Goal: Task Accomplishment & Management: Manage account settings

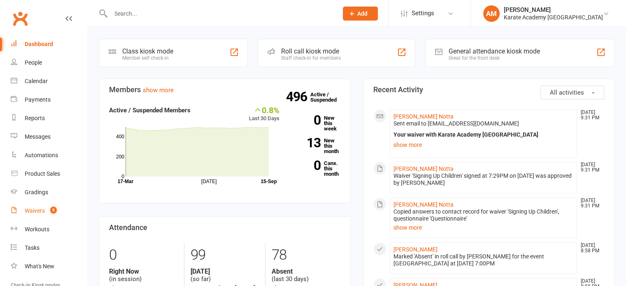
click at [35, 212] on div "Waivers" at bounding box center [35, 210] width 20 height 7
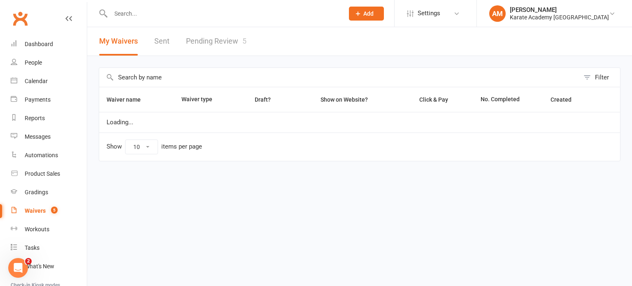
click at [219, 41] on link "Pending Review 5" at bounding box center [216, 41] width 60 height 28
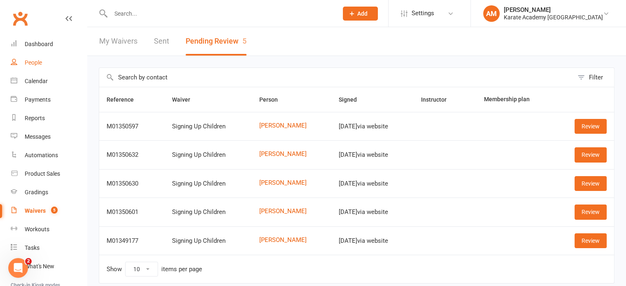
click at [30, 60] on div "People" at bounding box center [33, 62] width 17 height 7
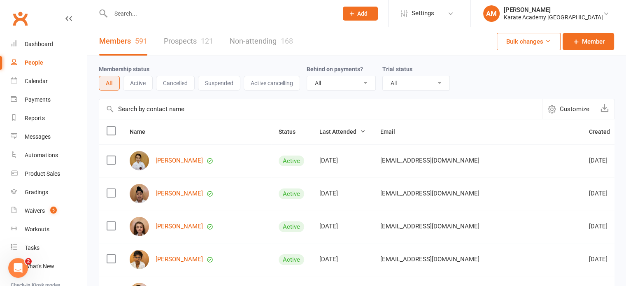
click at [91, 113] on div "Membership status All Active Cancelled Suspended Active cancelling Behind on pa…" at bounding box center [356, 284] width 539 height 457
click at [126, 13] on input "text" at bounding box center [220, 14] width 224 height 12
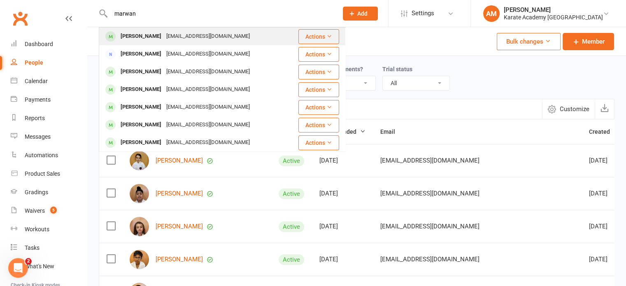
type input "marwan"
click at [156, 34] on div "Marwan Abdirahman" at bounding box center [141, 36] width 46 height 12
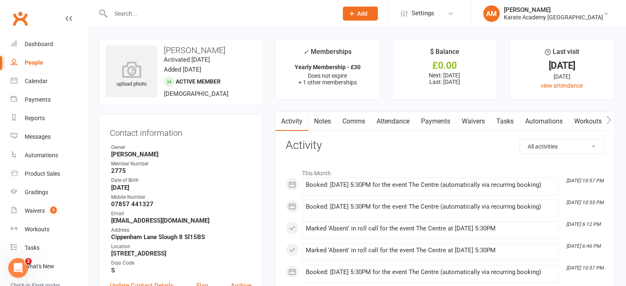
click at [401, 121] on link "Attendance" at bounding box center [393, 121] width 44 height 19
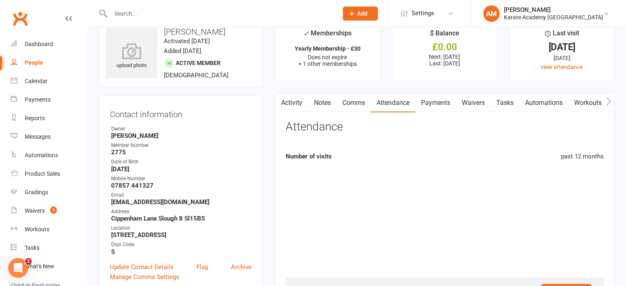
scroll to position [41, 0]
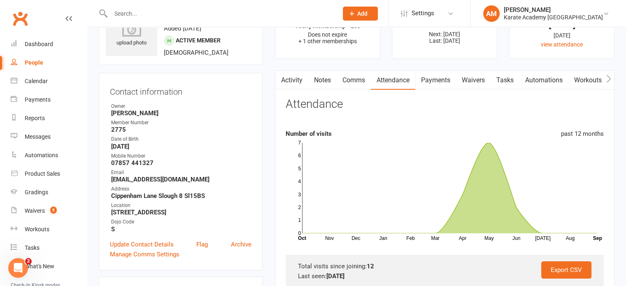
click at [171, 12] on input "text" at bounding box center [220, 14] width 224 height 12
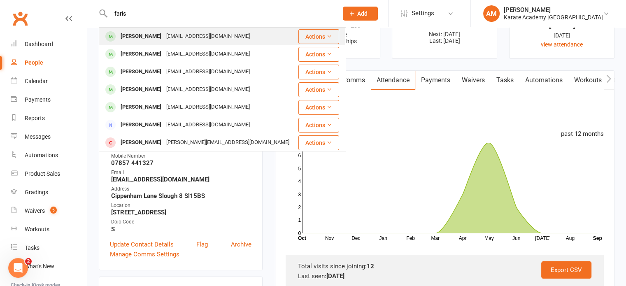
type input "faris"
click at [164, 32] on div "Muhammad Farris Leghari" at bounding box center [141, 36] width 46 height 12
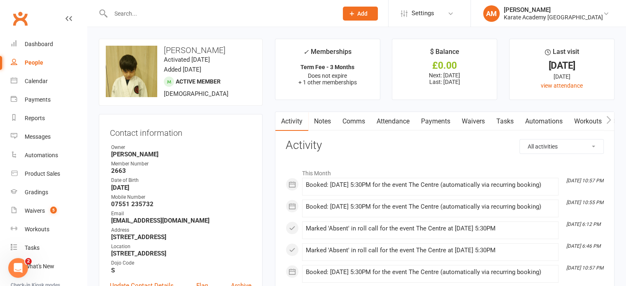
click at [399, 123] on link "Attendance" at bounding box center [393, 121] width 44 height 19
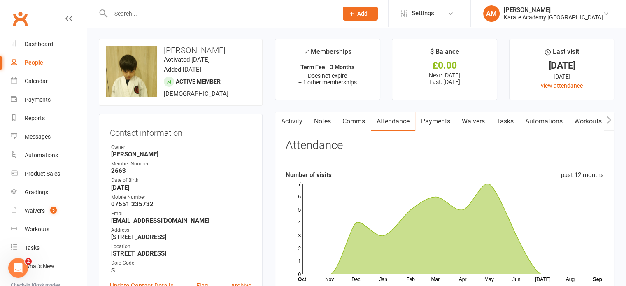
click at [434, 123] on link "Payments" at bounding box center [435, 121] width 41 height 19
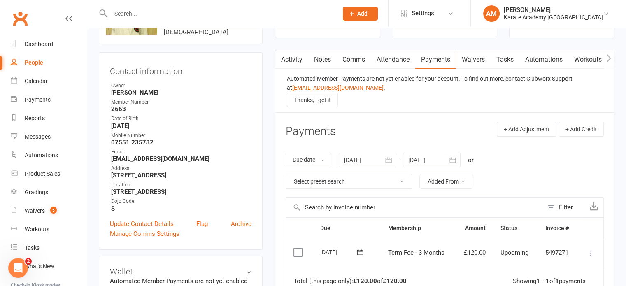
scroll to position [82, 0]
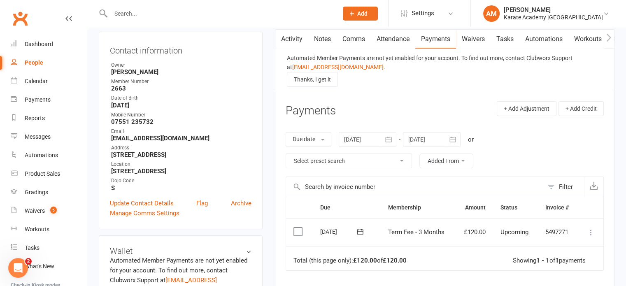
click at [391, 138] on icon "button" at bounding box center [388, 139] width 6 height 5
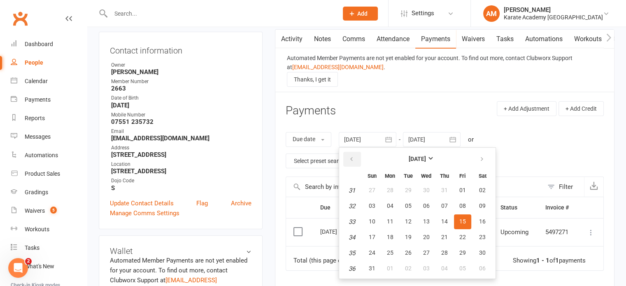
click at [349, 158] on button "button" at bounding box center [352, 159] width 18 height 15
click at [415, 186] on button "01" at bounding box center [407, 190] width 17 height 15
type input "01 Jul 2025"
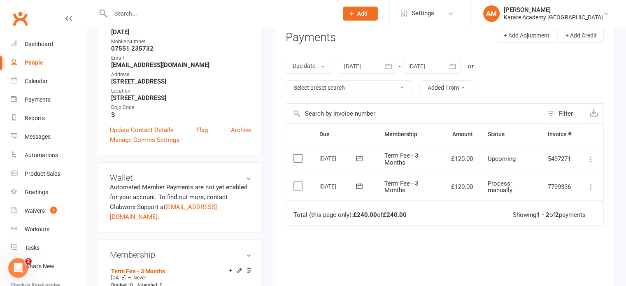
scroll to position [165, 0]
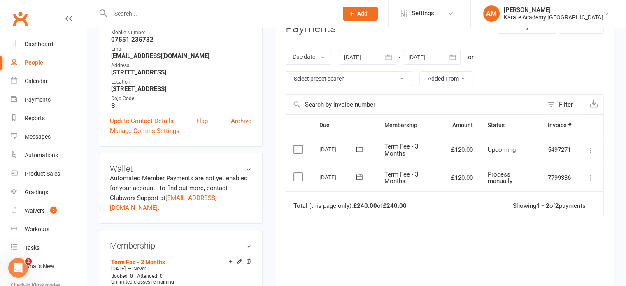
click at [155, 12] on input "text" at bounding box center [220, 14] width 224 height 12
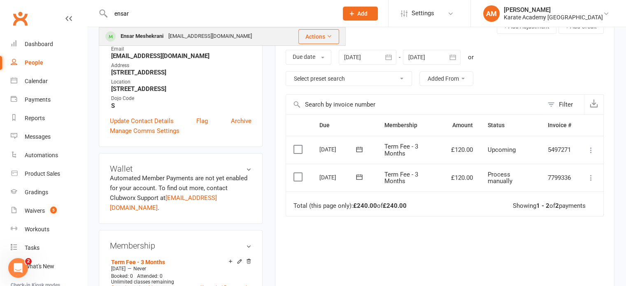
type input "ensar"
click at [167, 32] on div "kikiandkids@hotmail.com" at bounding box center [210, 36] width 88 height 12
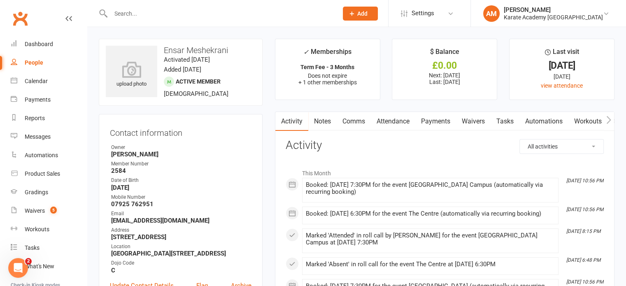
click at [408, 121] on link "Attendance" at bounding box center [393, 121] width 44 height 19
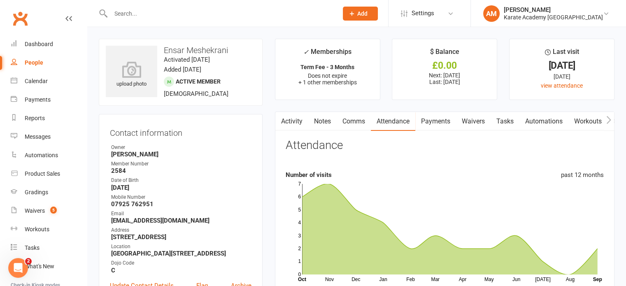
click at [139, 11] on input "text" at bounding box center [220, 14] width 224 height 12
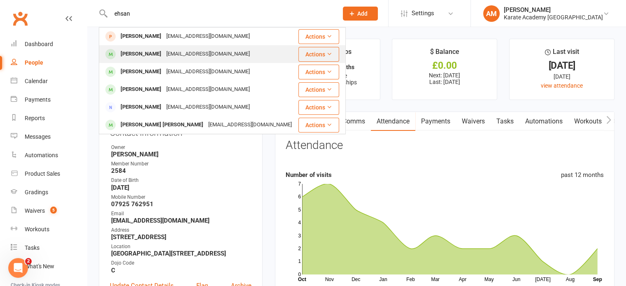
type input "ehsan"
click at [148, 55] on div "Ehsan Shakoor" at bounding box center [141, 54] width 46 height 12
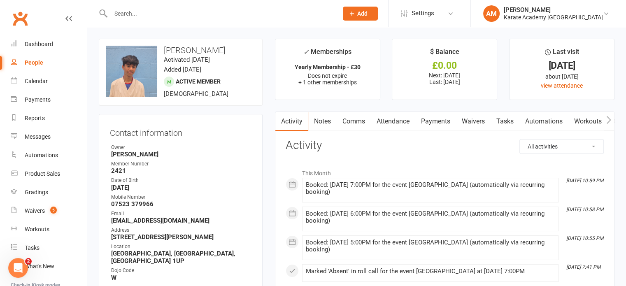
click at [401, 118] on link "Attendance" at bounding box center [393, 121] width 44 height 19
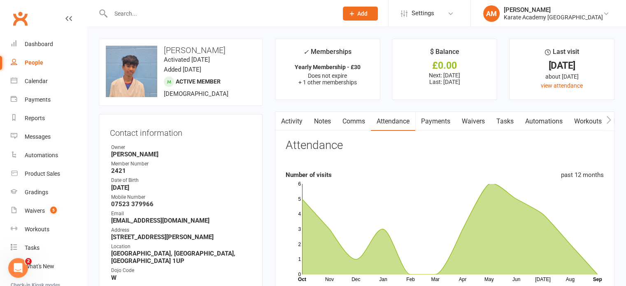
click at [126, 12] on input "text" at bounding box center [220, 14] width 224 height 12
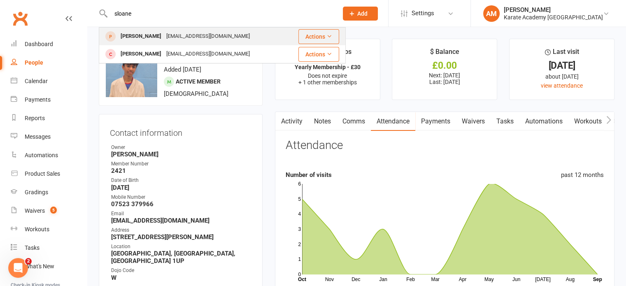
type input "sloane"
click at [176, 35] on div "kavitabhuller@btinternet.com" at bounding box center [208, 36] width 88 height 12
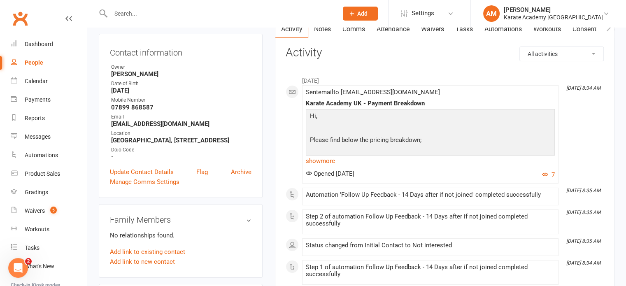
scroll to position [82, 0]
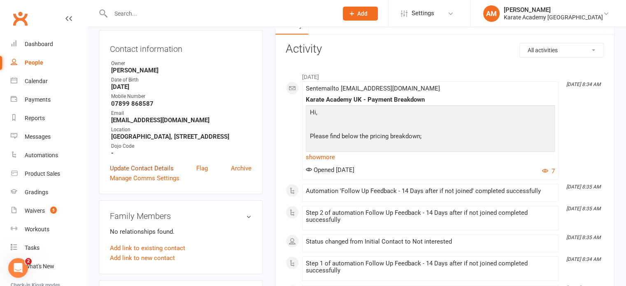
click at [120, 173] on link "Update Contact Details" at bounding box center [142, 168] width 64 height 10
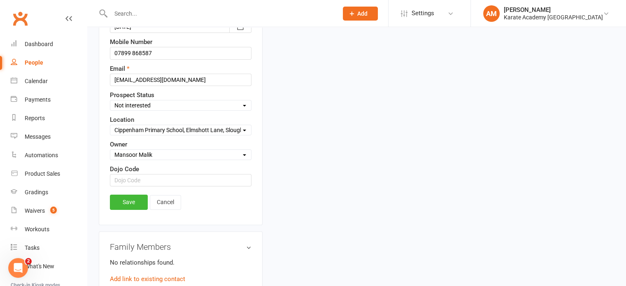
scroll to position [203, 0]
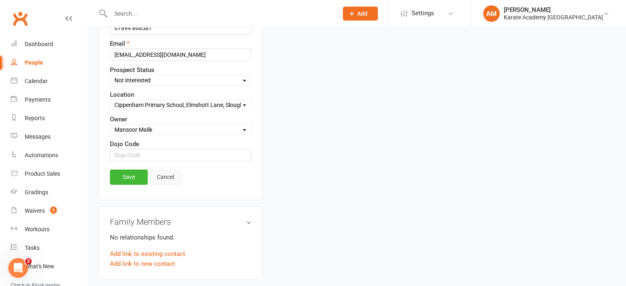
click at [163, 174] on link "Cancel" at bounding box center [165, 177] width 31 height 15
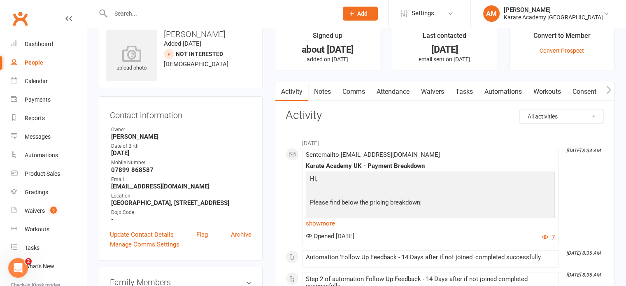
scroll to position [0, 0]
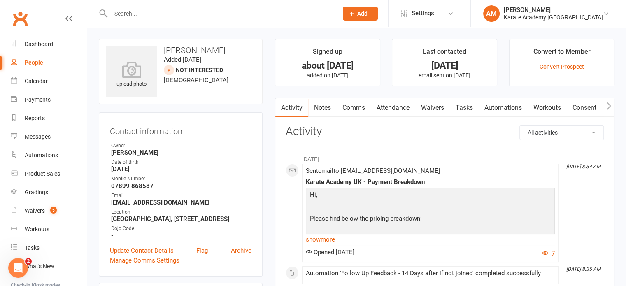
click at [130, 11] on input "text" at bounding box center [220, 14] width 224 height 12
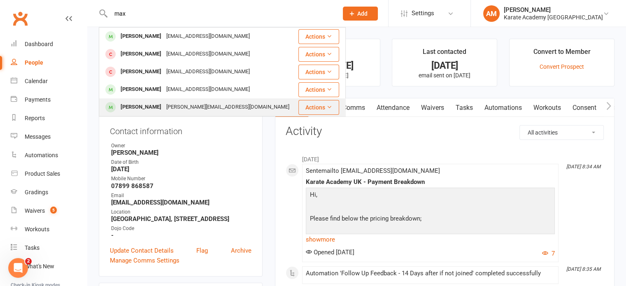
type input "max"
click at [169, 102] on div "marta_misiu@hotmail.com" at bounding box center [228, 107] width 128 height 12
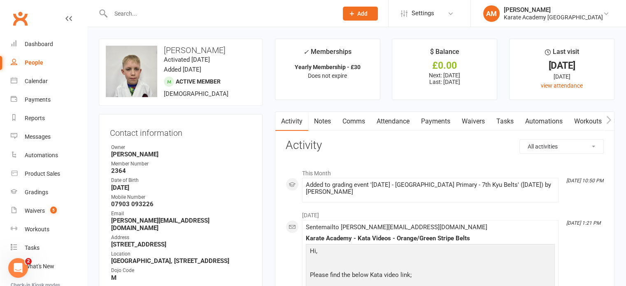
click at [399, 120] on link "Attendance" at bounding box center [393, 121] width 44 height 19
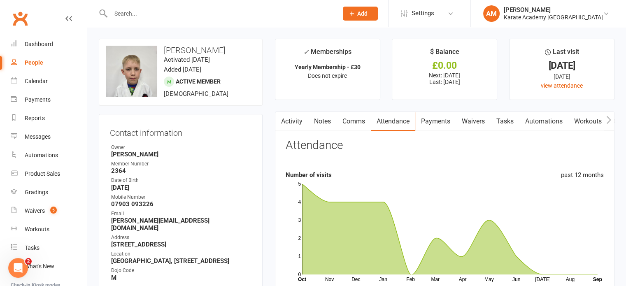
click at [427, 120] on link "Payments" at bounding box center [435, 121] width 41 height 19
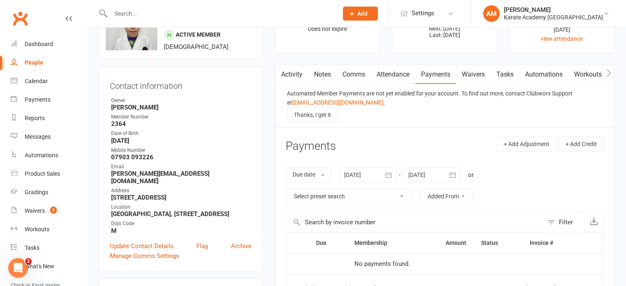
scroll to position [41, 0]
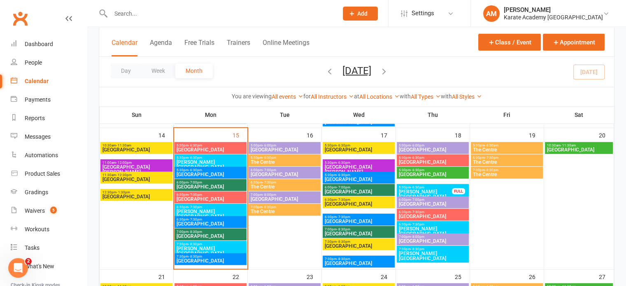
scroll to position [329, 0]
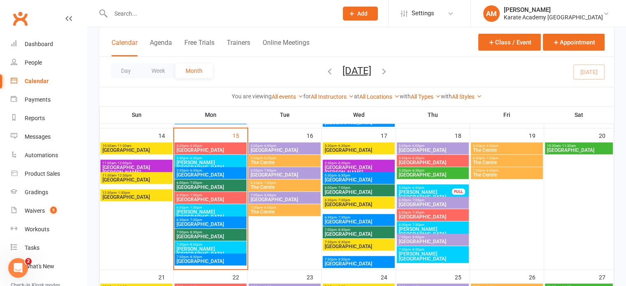
click at [434, 190] on span "[PERSON_NAME][GEOGRAPHIC_DATA]" at bounding box center [425, 195] width 54 height 10
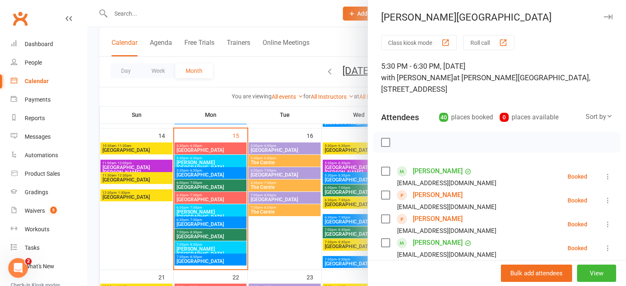
scroll to position [41, 0]
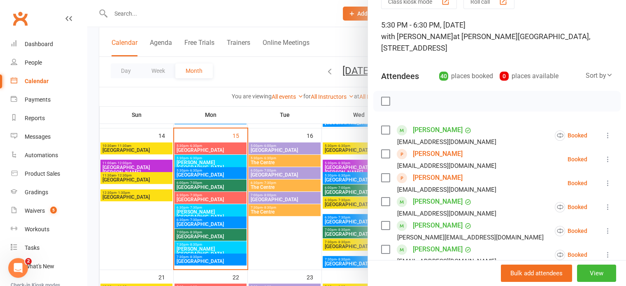
click at [587, 75] on div "Sort by" at bounding box center [598, 75] width 27 height 11
click at [566, 105] on link "First name" at bounding box center [571, 109] width 81 height 16
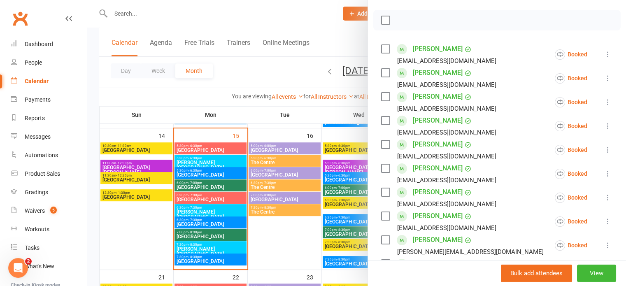
scroll to position [123, 0]
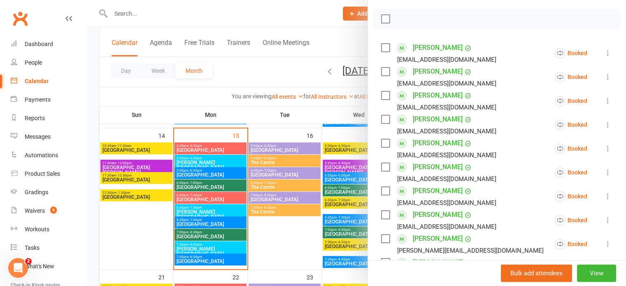
click at [603, 98] on icon at bounding box center [607, 101] width 8 height 8
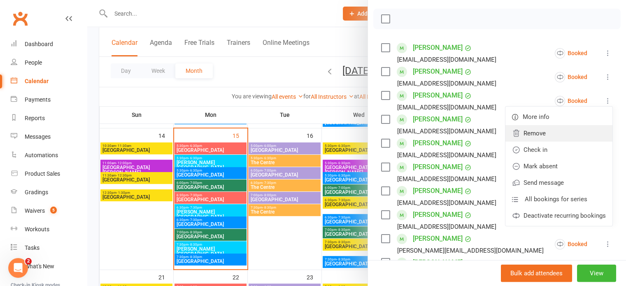
click at [552, 136] on link "Remove" at bounding box center [558, 133] width 107 height 16
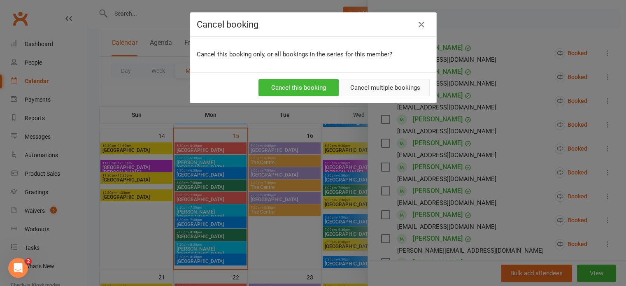
click at [388, 88] on button "Cancel multiple bookings" at bounding box center [385, 87] width 89 height 17
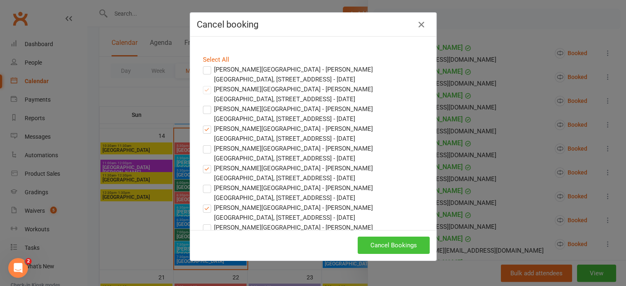
click at [403, 249] on button "Cancel Bookings" at bounding box center [393, 245] width 72 height 17
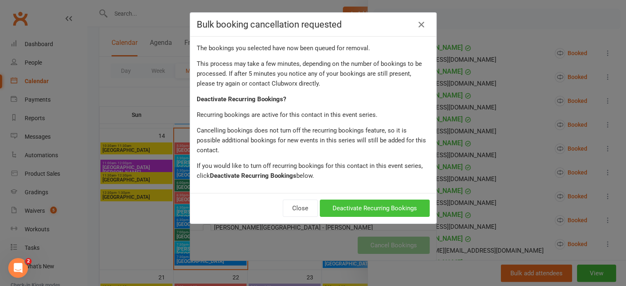
click at [364, 200] on button "Deactivate Recurring Bookings" at bounding box center [375, 208] width 110 height 17
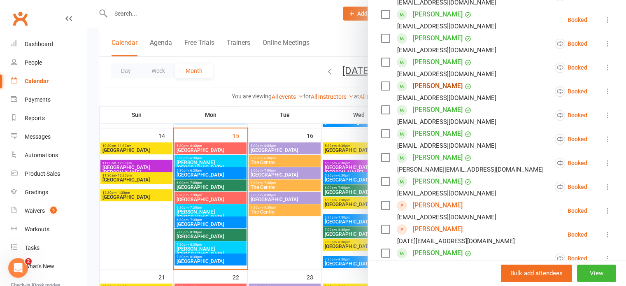
scroll to position [206, 0]
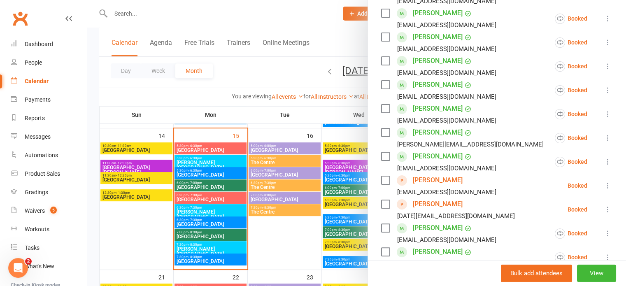
click at [603, 112] on icon at bounding box center [607, 114] width 8 height 8
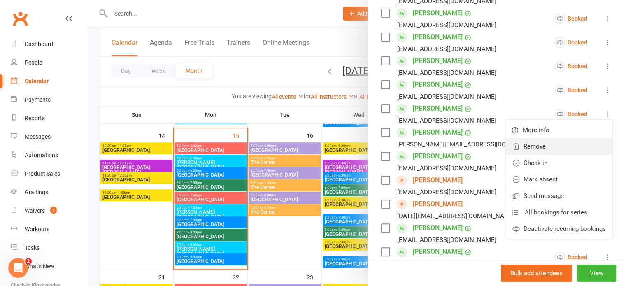
click at [548, 146] on link "Remove" at bounding box center [558, 146] width 107 height 16
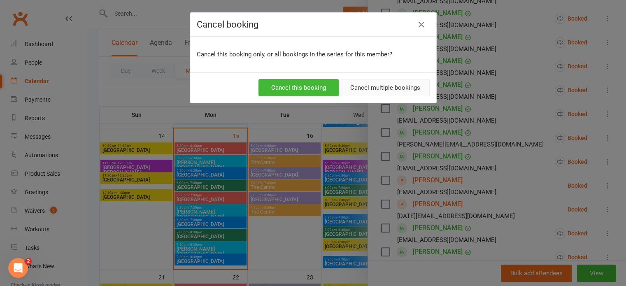
click at [381, 86] on button "Cancel multiple bookings" at bounding box center [385, 87] width 89 height 17
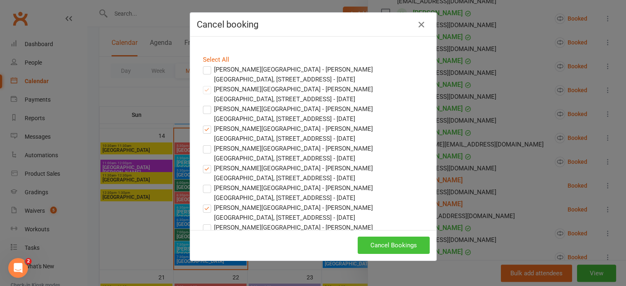
click at [395, 245] on button "Cancel Bookings" at bounding box center [393, 245] width 72 height 17
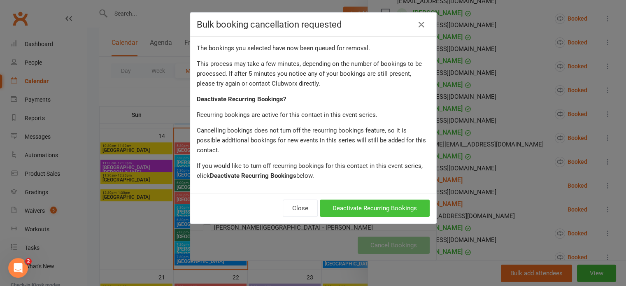
click at [388, 200] on button "Deactivate Recurring Bookings" at bounding box center [375, 208] width 110 height 17
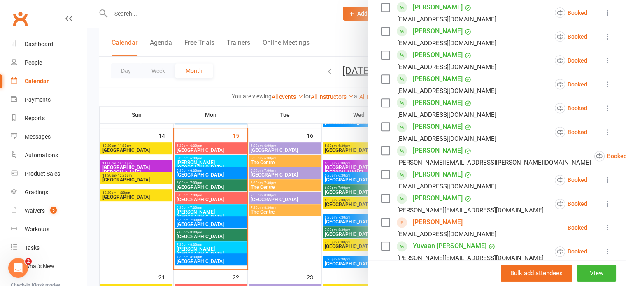
scroll to position [823, 0]
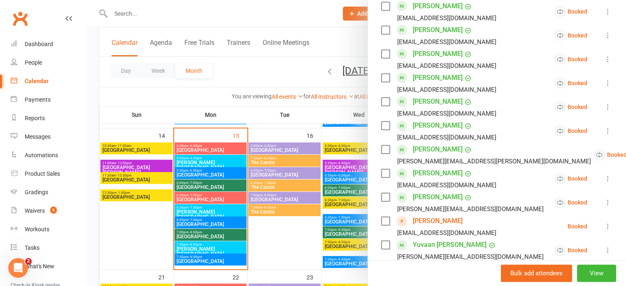
click at [603, 105] on icon at bounding box center [607, 107] width 8 height 8
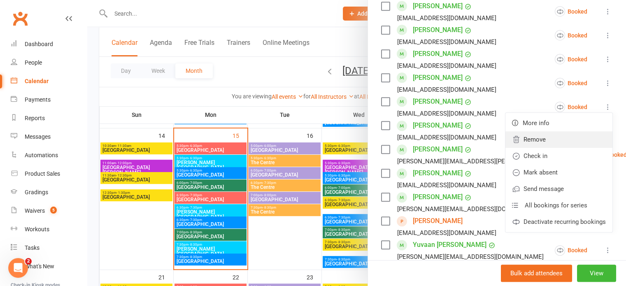
click at [561, 138] on link "Remove" at bounding box center [558, 139] width 107 height 16
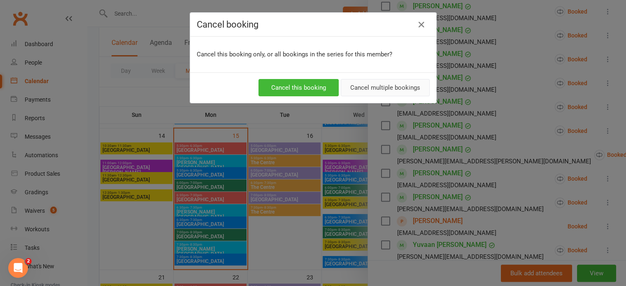
click at [387, 87] on button "Cancel multiple bookings" at bounding box center [385, 87] width 89 height 17
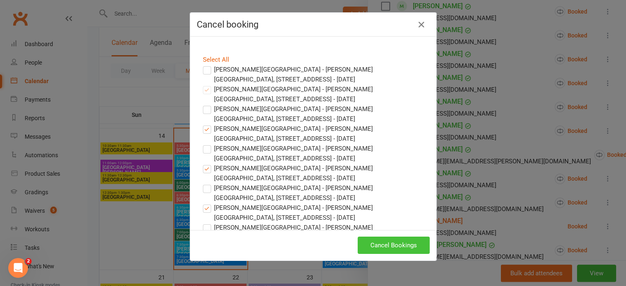
click at [390, 241] on button "Cancel Bookings" at bounding box center [393, 245] width 72 height 17
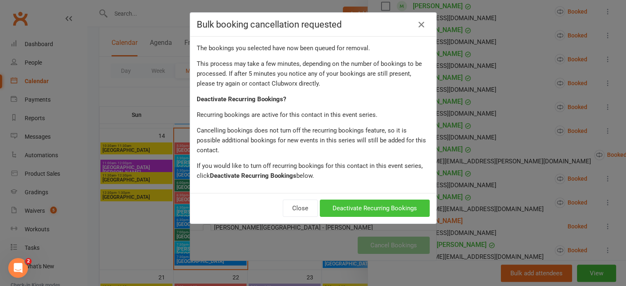
click at [388, 200] on button "Deactivate Recurring Bookings" at bounding box center [375, 208] width 110 height 17
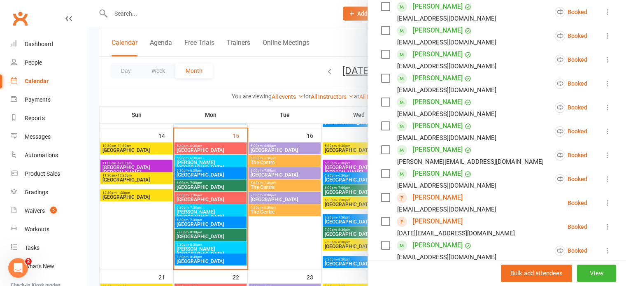
scroll to position [0, 0]
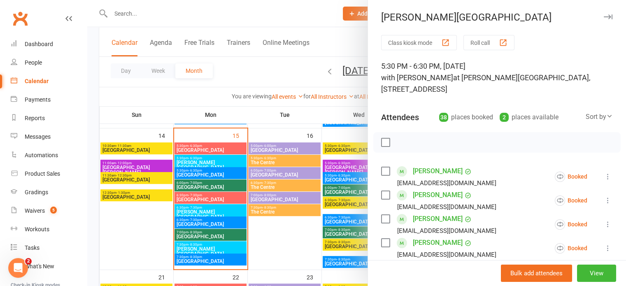
click at [603, 17] on icon "button" at bounding box center [607, 16] width 9 height 5
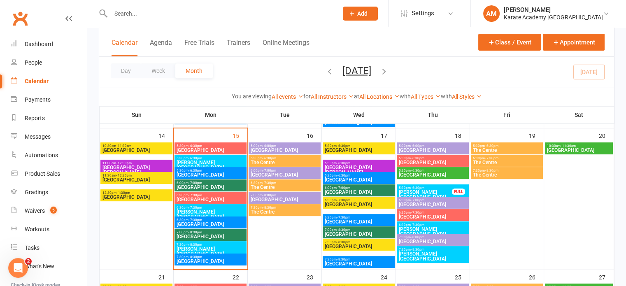
click at [41, 80] on div "Calendar" at bounding box center [37, 81] width 24 height 7
click at [37, 103] on link "Payments" at bounding box center [49, 100] width 76 height 19
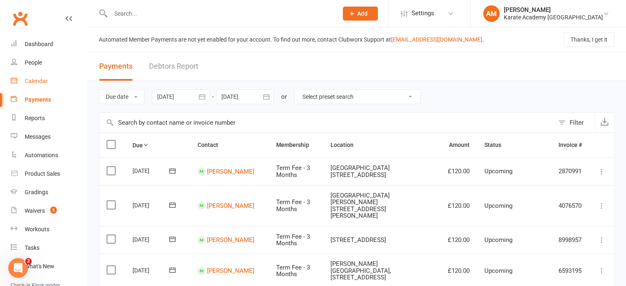
click at [37, 81] on div "Calendar" at bounding box center [36, 81] width 23 height 7
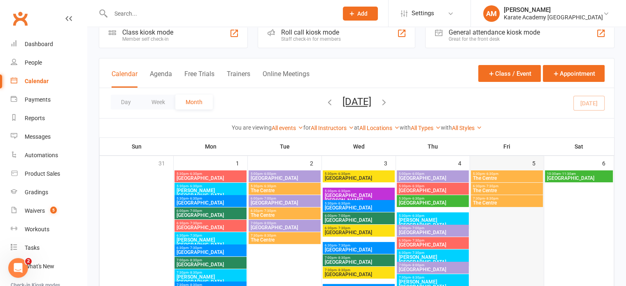
scroll to position [82, 0]
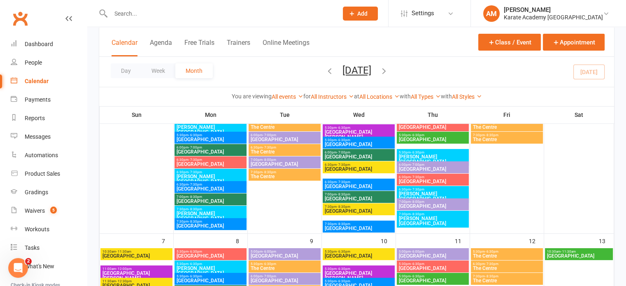
click at [427, 156] on span "Kingsley Academy" at bounding box center [432, 159] width 69 height 10
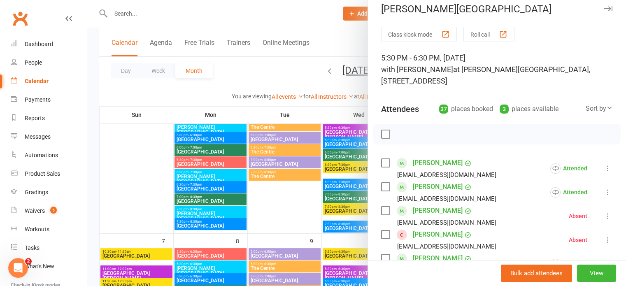
scroll to position [0, 0]
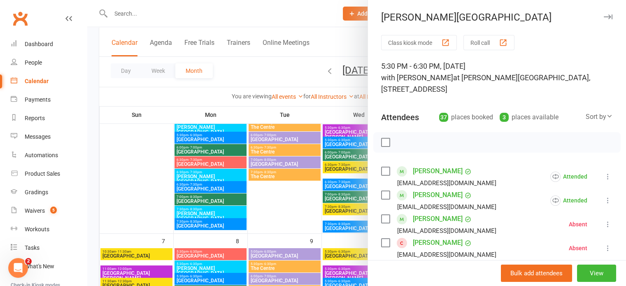
click at [603, 16] on icon "button" at bounding box center [607, 16] width 9 height 5
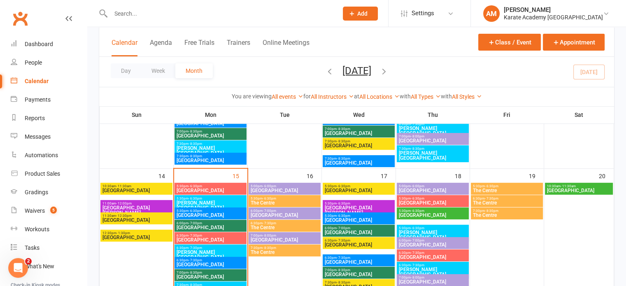
scroll to position [329, 0]
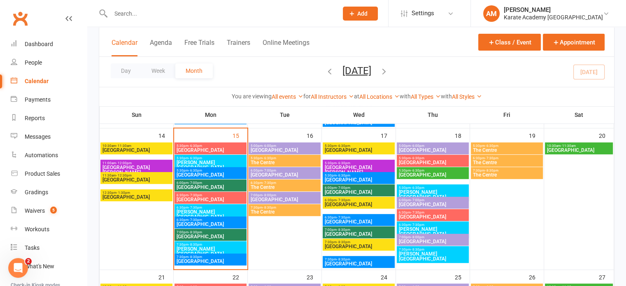
click at [437, 192] on span "Kingsley Academy" at bounding box center [432, 195] width 69 height 10
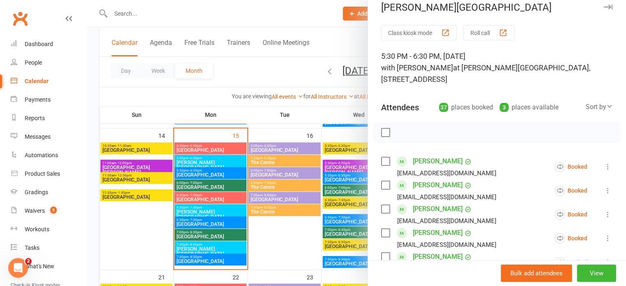
scroll to position [0, 0]
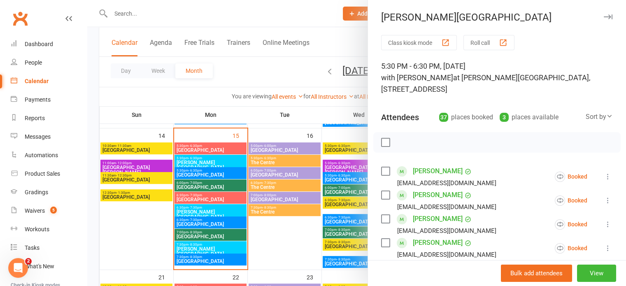
click at [603, 17] on icon "button" at bounding box center [607, 16] width 9 height 5
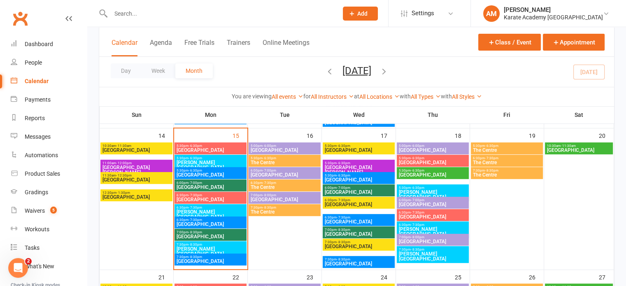
click at [327, 37] on div "Calendar Agenda Free Trials Trainers Online Meetings Class / Event Appointment" at bounding box center [356, 42] width 515 height 30
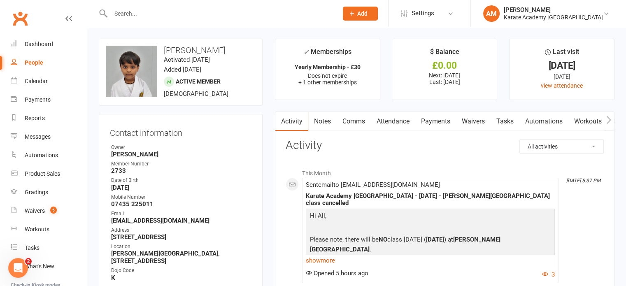
click at [409, 119] on link "Attendance" at bounding box center [393, 121] width 44 height 19
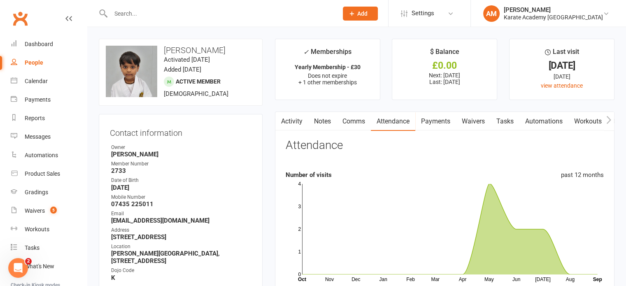
click at [441, 121] on link "Payments" at bounding box center [435, 121] width 41 height 19
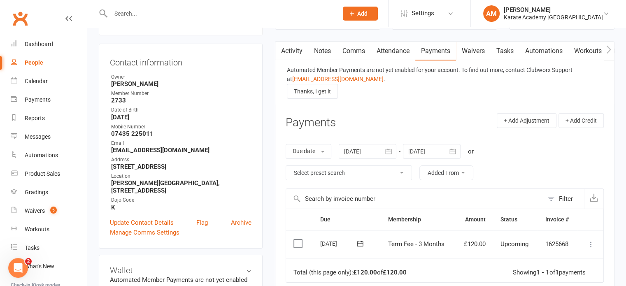
scroll to position [82, 0]
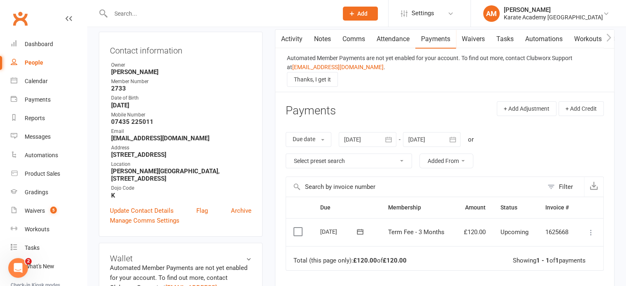
click at [390, 138] on icon "button" at bounding box center [388, 139] width 8 height 8
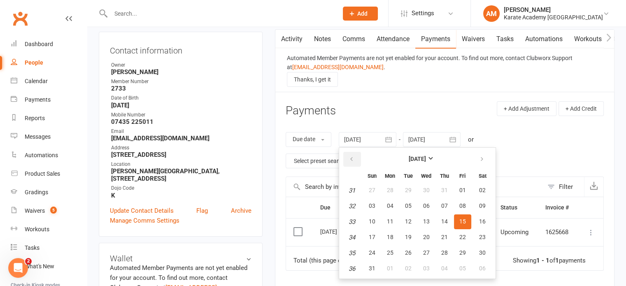
drag, startPoint x: 347, startPoint y: 154, endPoint x: 380, endPoint y: 173, distance: 38.5
click at [347, 154] on button "button" at bounding box center [352, 159] width 18 height 15
click at [407, 189] on span "01" at bounding box center [408, 190] width 7 height 7
type input "01 Jul 2025"
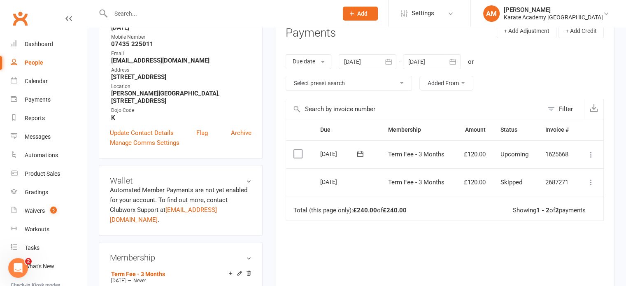
scroll to position [165, 0]
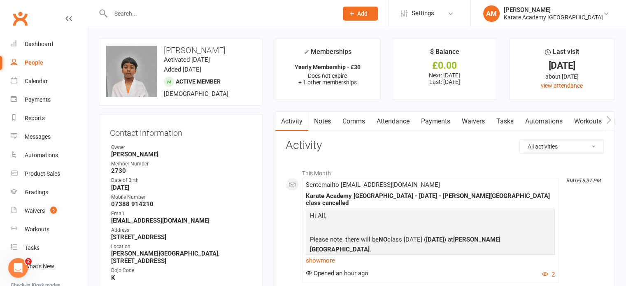
click at [397, 122] on link "Attendance" at bounding box center [393, 121] width 44 height 19
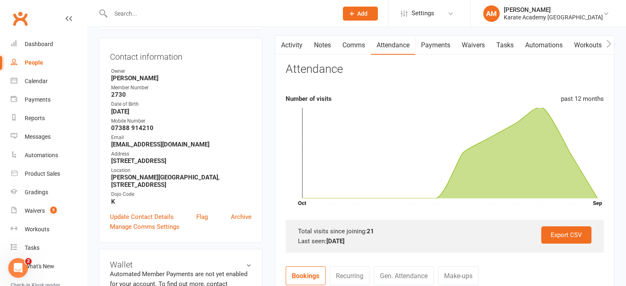
scroll to position [82, 0]
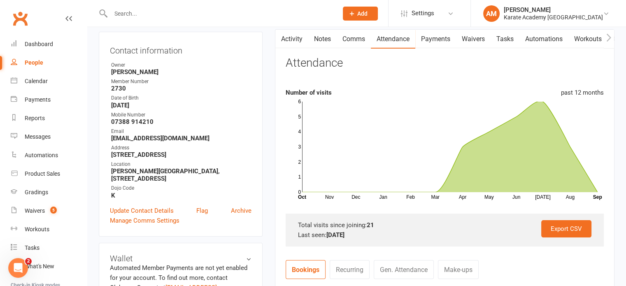
click at [439, 42] on link "Payments" at bounding box center [435, 39] width 41 height 19
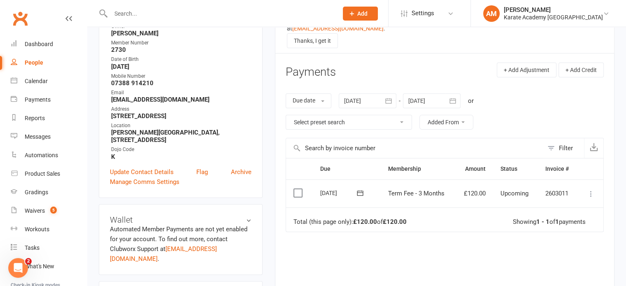
scroll to position [123, 0]
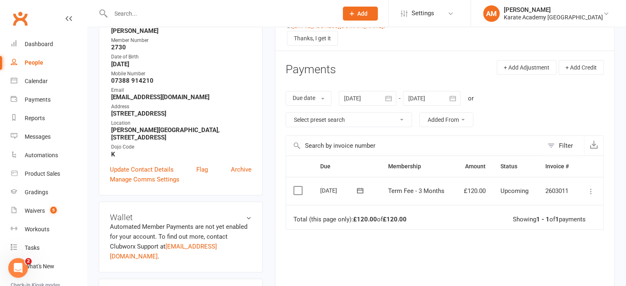
click at [390, 97] on icon "button" at bounding box center [388, 98] width 8 height 8
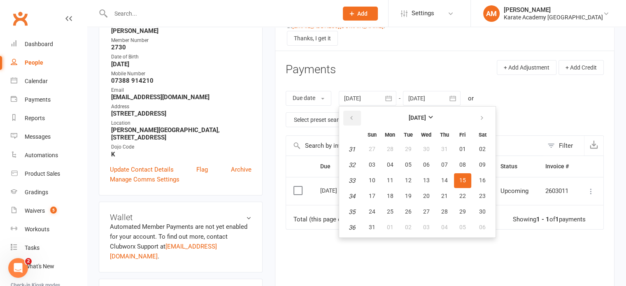
click at [352, 116] on icon "button" at bounding box center [351, 118] width 6 height 7
click at [411, 151] on button "01" at bounding box center [407, 149] width 17 height 15
type input "[DATE]"
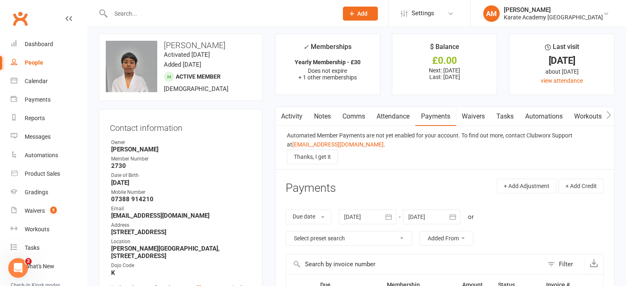
scroll to position [0, 0]
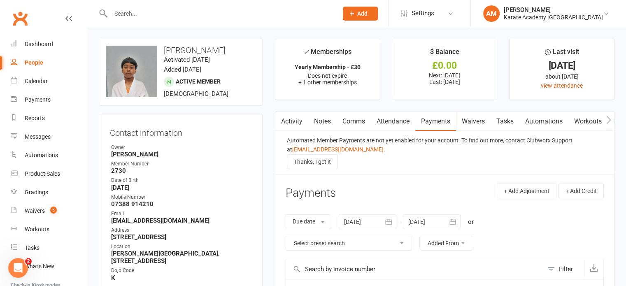
click at [399, 121] on link "Attendance" at bounding box center [393, 121] width 44 height 19
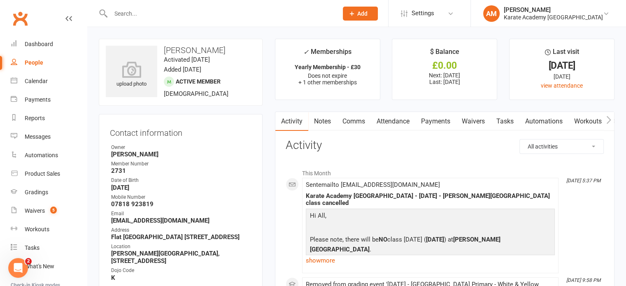
click at [387, 122] on link "Attendance" at bounding box center [393, 121] width 44 height 19
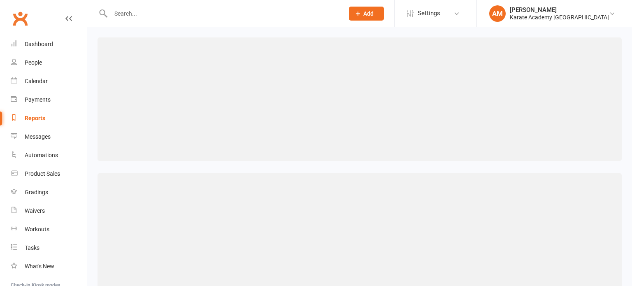
select select "100"
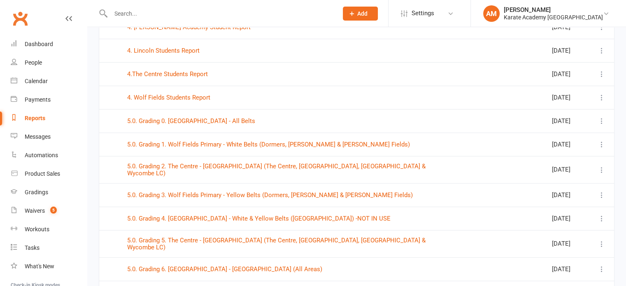
scroll to position [576, 0]
click at [215, 117] on link "5.0. Grading 0. [GEOGRAPHIC_DATA] - All Belts" at bounding box center [191, 120] width 128 height 7
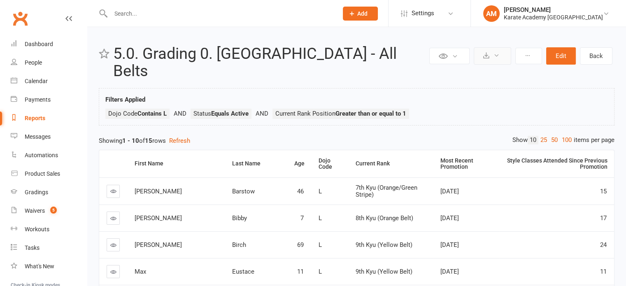
click at [489, 54] on icon at bounding box center [486, 55] width 6 height 6
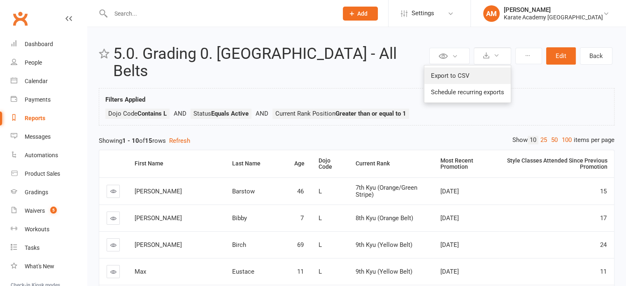
click at [465, 74] on link "Export to CSV" at bounding box center [467, 75] width 86 height 16
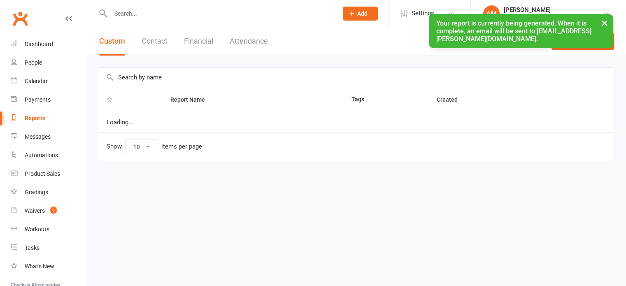
select select "100"
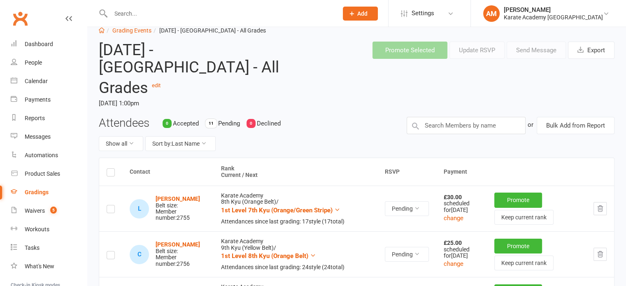
scroll to position [41, 0]
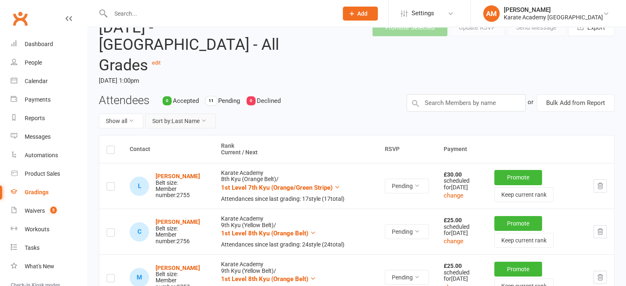
click at [207, 121] on icon at bounding box center [204, 121] width 6 height 6
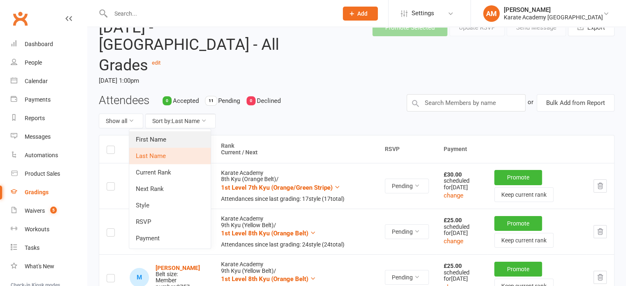
click at [196, 138] on link "First Name" at bounding box center [169, 139] width 81 height 16
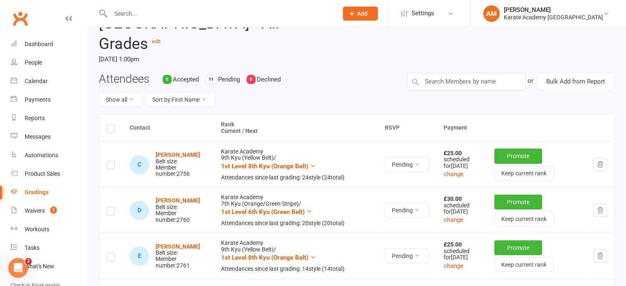
scroll to position [0, 0]
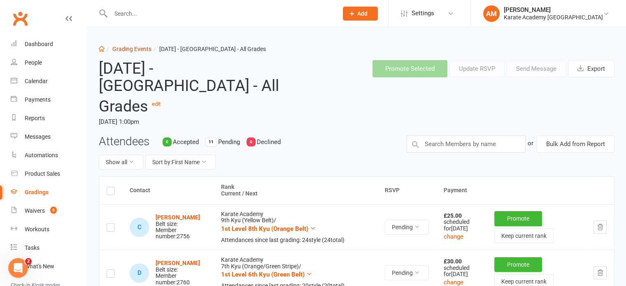
click at [134, 46] on link "Grading Events" at bounding box center [131, 49] width 39 height 7
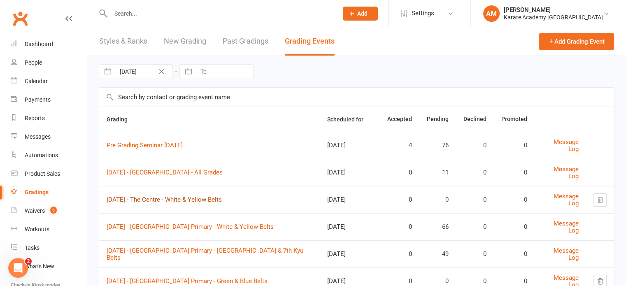
click at [222, 198] on link "[DATE] - The Centre - White & Yellow Belts" at bounding box center [164, 199] width 115 height 7
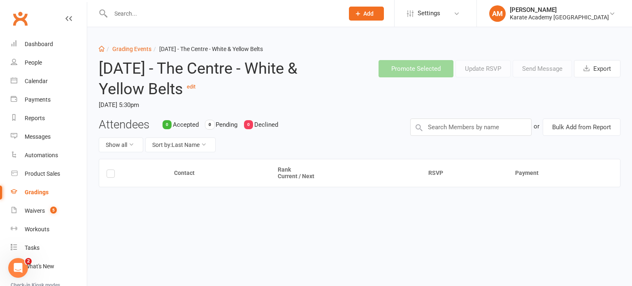
click at [378, 114] on header "[DATE] - The Centre - White & Yellow Belts edit [DATE] 5:30pm Promote Selected …" at bounding box center [360, 85] width 534 height 65
click at [119, 47] on link "Grading Events" at bounding box center [131, 49] width 39 height 7
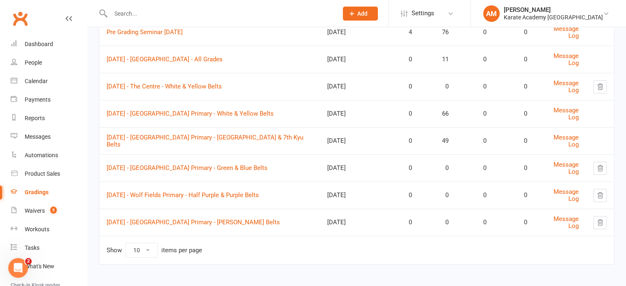
scroll to position [114, 0]
click at [232, 113] on link "[DATE] - [GEOGRAPHIC_DATA] Primary - White & Yellow Belts" at bounding box center [190, 112] width 167 height 7
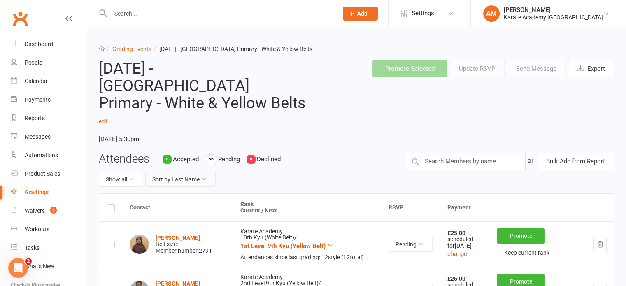
click at [197, 172] on button "Sort by: Last Name" at bounding box center [180, 179] width 70 height 15
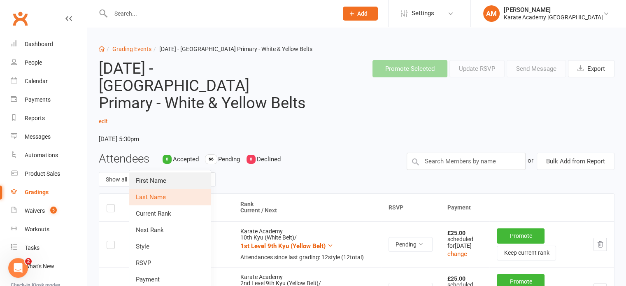
click at [192, 184] on link "First Name" at bounding box center [169, 180] width 81 height 16
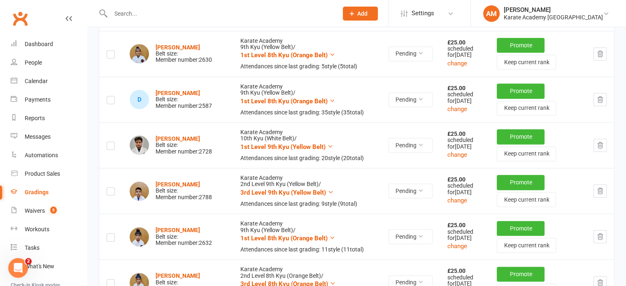
scroll to position [905, 0]
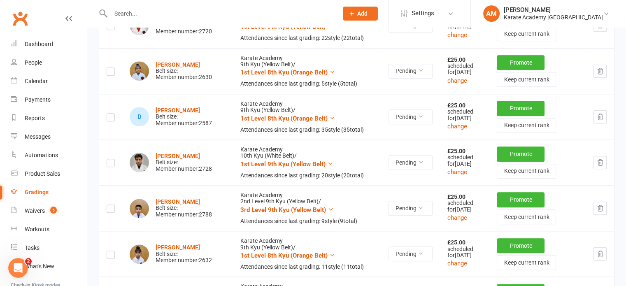
click at [601, 75] on icon "button" at bounding box center [599, 70] width 7 height 7
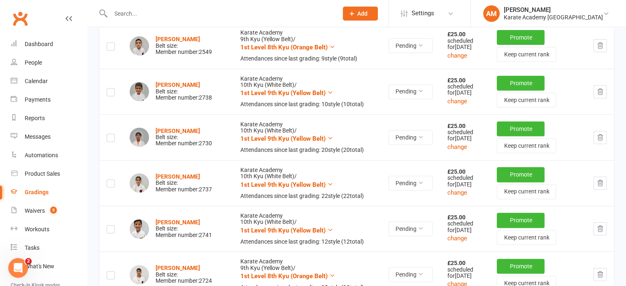
scroll to position [0, 0]
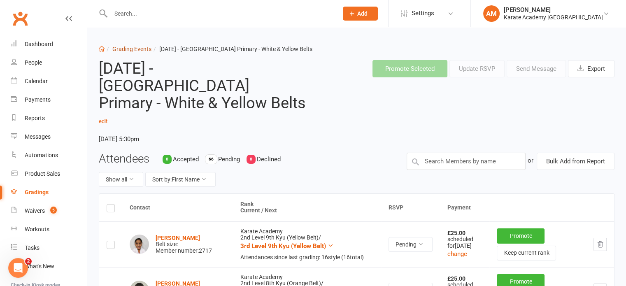
click at [145, 48] on link "Grading Events" at bounding box center [131, 49] width 39 height 7
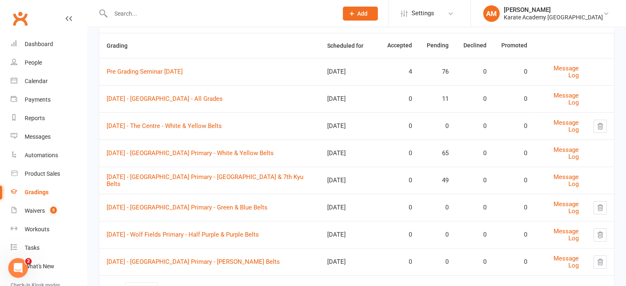
scroll to position [82, 0]
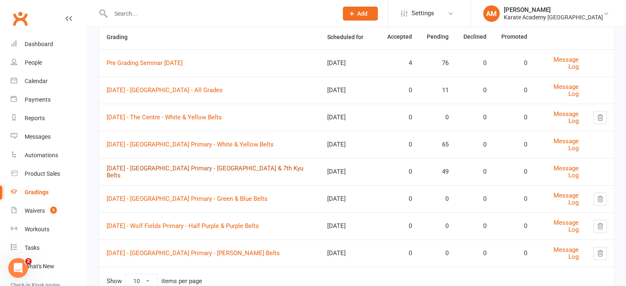
click at [221, 172] on link "[DATE] - [GEOGRAPHIC_DATA] Primary - [GEOGRAPHIC_DATA] & 7th Kyu Belts" at bounding box center [205, 172] width 197 height 14
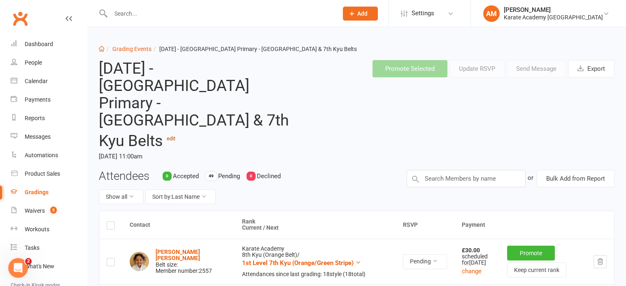
click at [175, 135] on link "edit" at bounding box center [171, 138] width 9 height 6
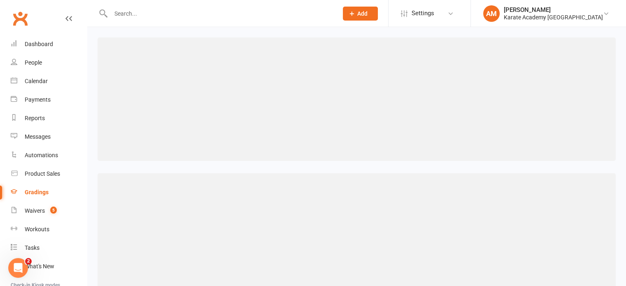
select select "tax_exempt"
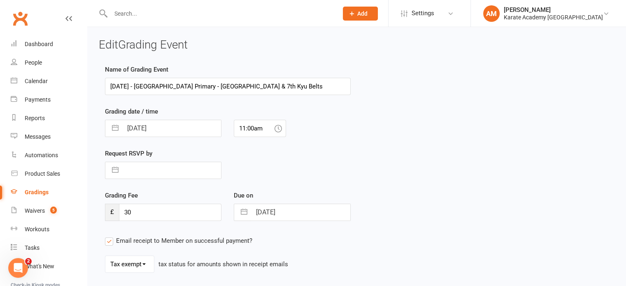
click at [295, 85] on input "[DATE] - [GEOGRAPHIC_DATA] Primary - [GEOGRAPHIC_DATA] & 7th Kyu Belts" at bounding box center [228, 86] width 246 height 17
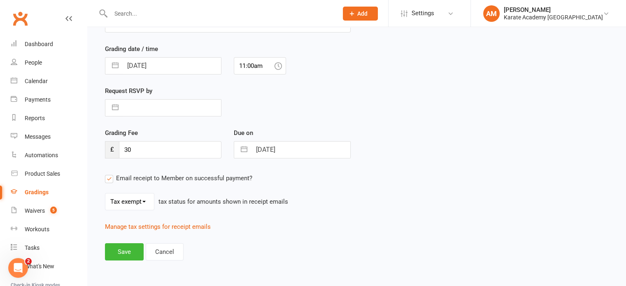
scroll to position [72, 0]
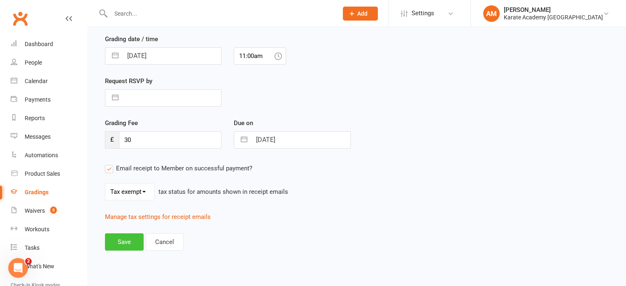
type input "[DATE] - [GEOGRAPHIC_DATA] Primary - Orange Belts"
click at [126, 241] on button "Save" at bounding box center [124, 241] width 39 height 17
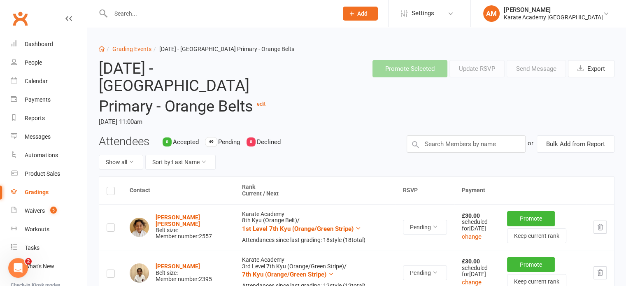
drag, startPoint x: 100, startPoint y: 67, endPoint x: 132, endPoint y: 110, distance: 52.9
click at [132, 110] on h2 "[DATE] - [GEOGRAPHIC_DATA] Primary - Orange Belts edit" at bounding box center [203, 87] width 208 height 55
copy h2 "[DATE] - [GEOGRAPHIC_DATA] Primary - Orange Belts"
click at [226, 105] on h2 "[DATE] - [GEOGRAPHIC_DATA] Primary - Orange Belts edit" at bounding box center [203, 87] width 208 height 55
click at [135, 50] on link "Grading Events" at bounding box center [131, 49] width 39 height 7
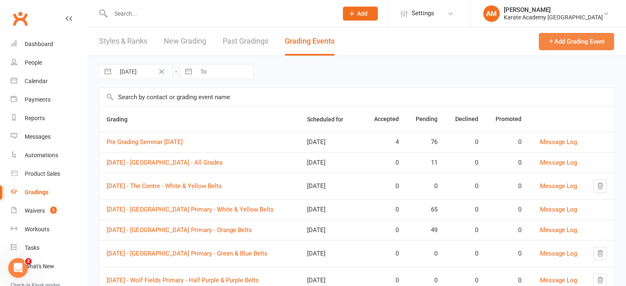
click at [574, 40] on button "Add Grading Event" at bounding box center [576, 41] width 75 height 17
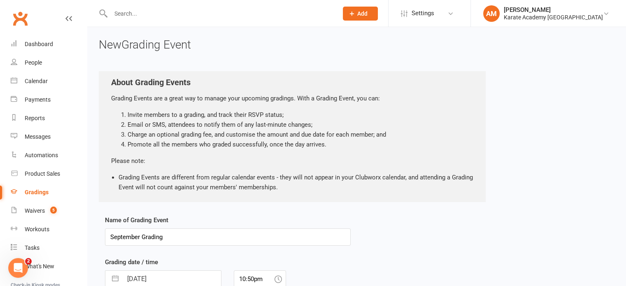
click at [174, 241] on input "September Grading" at bounding box center [228, 236] width 246 height 17
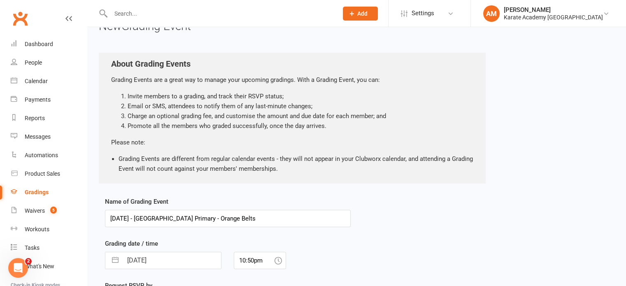
scroll to position [41, 0]
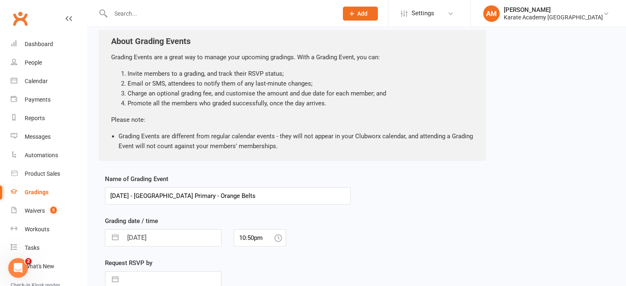
drag, startPoint x: 265, startPoint y: 197, endPoint x: 270, endPoint y: 218, distance: 21.9
click at [266, 197] on input "[DATE] - [GEOGRAPHIC_DATA] Primary - Orange Belts" at bounding box center [228, 195] width 246 height 17
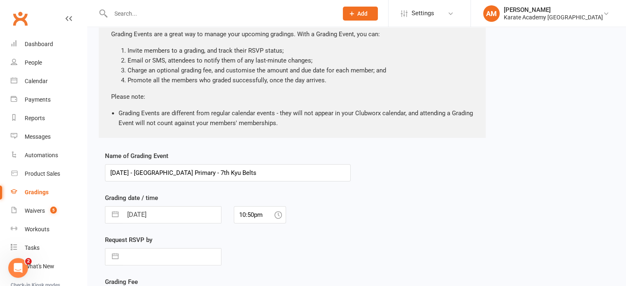
scroll to position [161, 0]
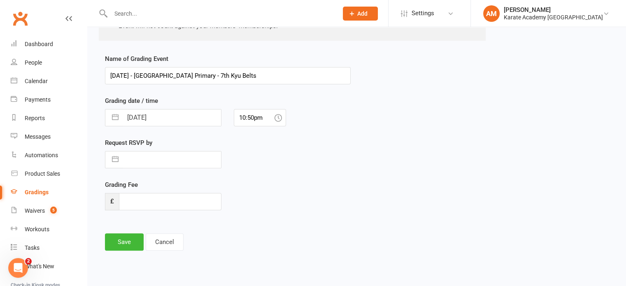
type input "[DATE] - [GEOGRAPHIC_DATA] Primary - 7th Kyu Belts"
click at [148, 114] on input "[DATE]" at bounding box center [172, 117] width 98 height 16
select select "7"
select select "2025"
select select "8"
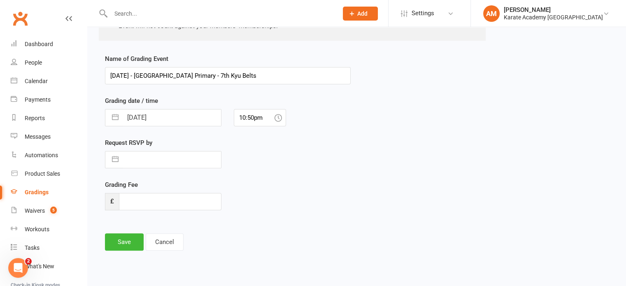
select select "2025"
select select "9"
select select "2025"
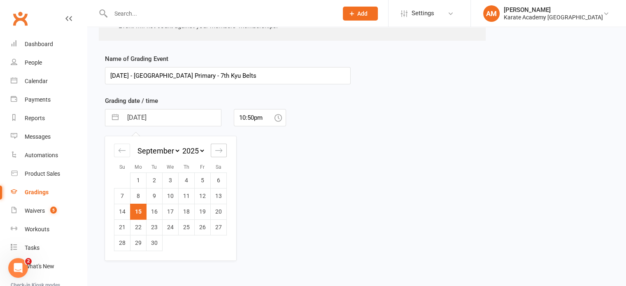
click at [223, 149] on div "Move forward to switch to the next month." at bounding box center [219, 151] width 16 height 14
select select "10"
select select "2025"
click at [215, 179] on td "4" at bounding box center [219, 180] width 16 height 16
type input "[DATE]"
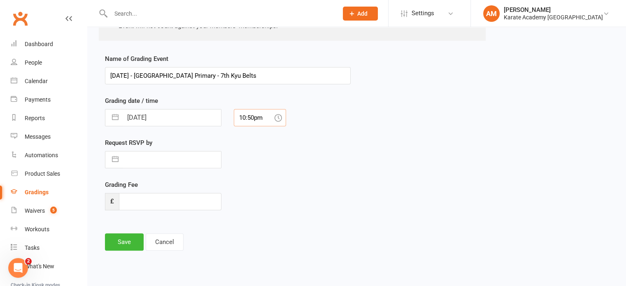
click at [258, 118] on input "10:50pm" at bounding box center [260, 117] width 52 height 17
click at [256, 186] on div "11:00am" at bounding box center [259, 189] width 51 height 13
type input "11:00am"
click at [135, 197] on input "number" at bounding box center [170, 201] width 102 height 17
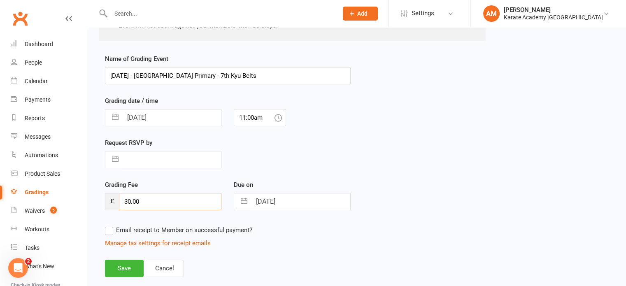
type input "30.00"
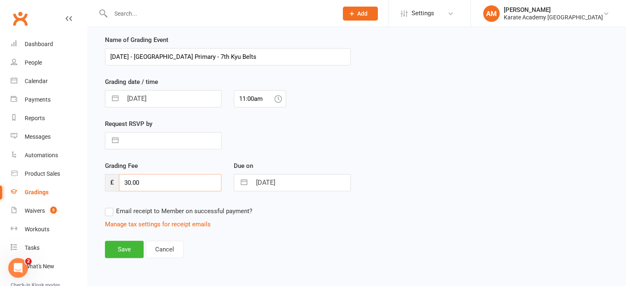
scroll to position [188, 0]
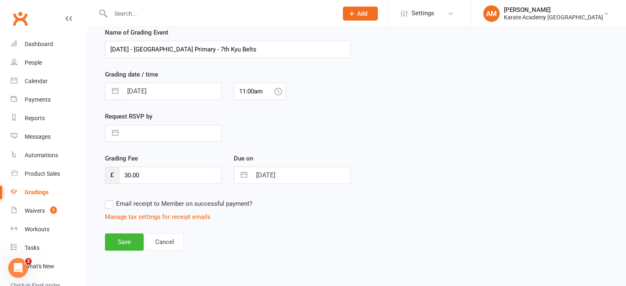
click at [110, 204] on label "Email receipt to Member on successful payment?" at bounding box center [178, 204] width 147 height 10
click at [110, 199] on input "Email receipt to Member on successful payment?" at bounding box center [178, 199] width 147 height 0
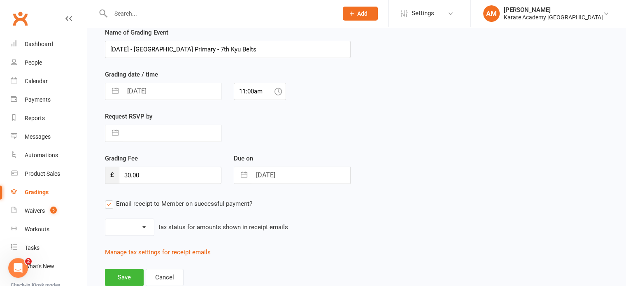
click at [132, 233] on select "Inc tax Tax exempt" at bounding box center [129, 227] width 49 height 16
select select "tax_exempt"
click at [105, 219] on select "Inc tax Tax exempt" at bounding box center [129, 227] width 49 height 16
click at [129, 273] on button "Save" at bounding box center [124, 277] width 39 height 17
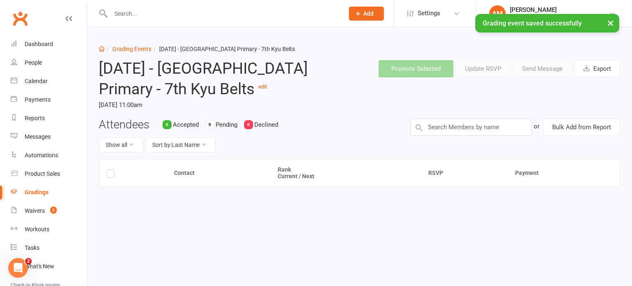
click at [314, 153] on div "Attendees 0 Accepted 0 Pending 0 Declined Show all Sort by: Last Name" at bounding box center [248, 138] width 311 height 41
click at [582, 136] on button "Bulk Add from Report" at bounding box center [582, 126] width 78 height 17
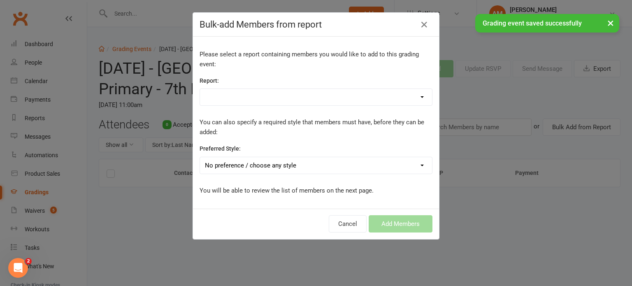
click at [303, 97] on select "1. Members - Active 1. Members - All Student Data 1. Members - Annual Membershi…" at bounding box center [316, 97] width 232 height 16
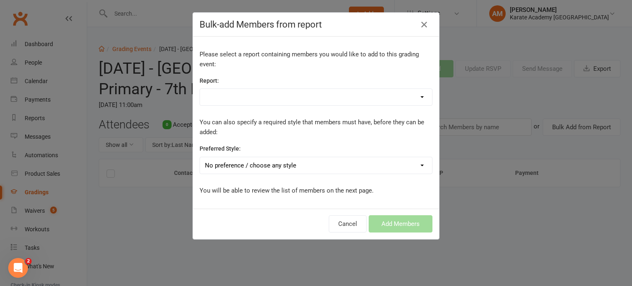
select select "71438"
click at [200, 89] on select "1. Members - Active 1. Members - All Student Data 1. Members - Annual Membershi…" at bounding box center [316, 97] width 232 height 16
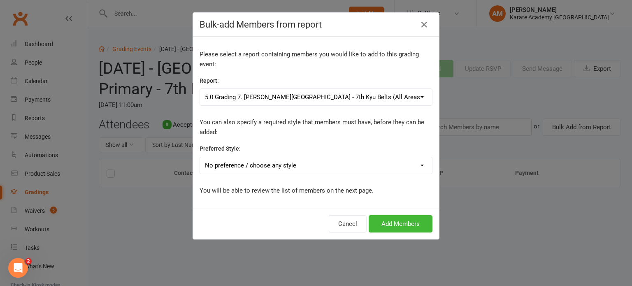
click at [318, 166] on select "No preference / choose any style Karate Academy" at bounding box center [316, 165] width 232 height 16
select select "1443"
click at [200, 157] on select "No preference / choose any style Karate Academy" at bounding box center [316, 165] width 232 height 16
click at [405, 225] on button "Add Members" at bounding box center [401, 223] width 64 height 17
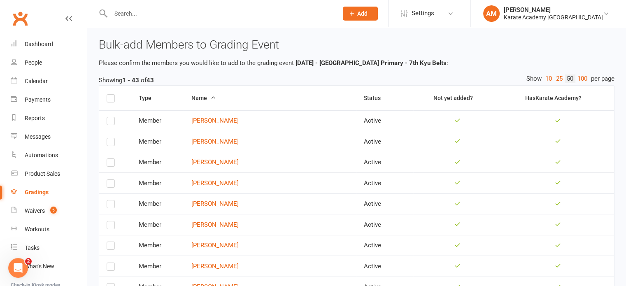
click at [110, 100] on label at bounding box center [111, 100] width 8 height 0
click at [110, 95] on input "checkbox" at bounding box center [111, 95] width 8 height 0
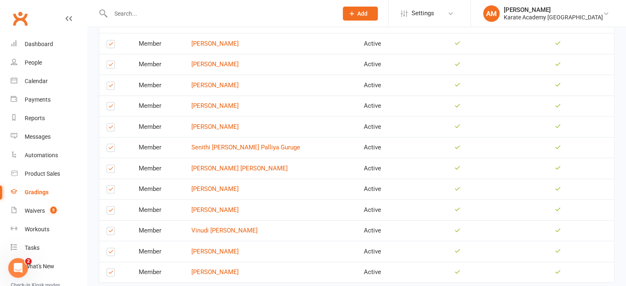
scroll to position [810, 0]
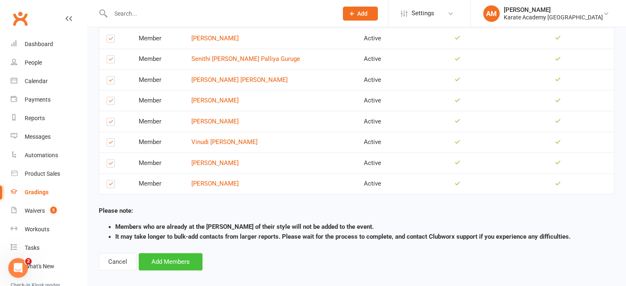
click at [172, 253] on button "Add Members" at bounding box center [171, 261] width 64 height 17
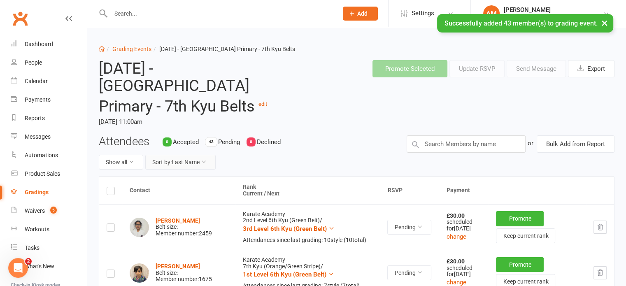
click at [192, 161] on button "Sort by: Last Name" at bounding box center [180, 162] width 70 height 15
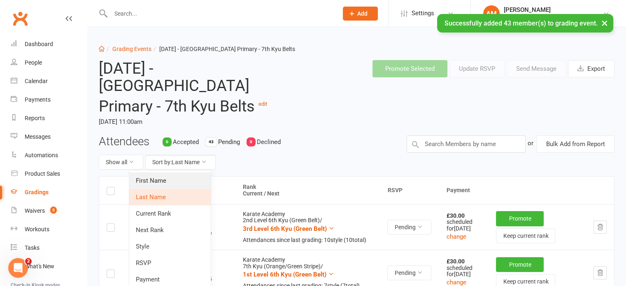
click at [189, 179] on link "First Name" at bounding box center [169, 180] width 81 height 16
